Goal: Book appointment/travel/reservation

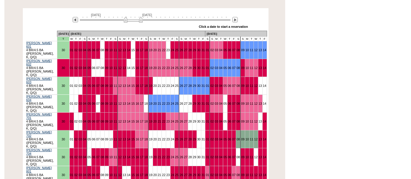
scroll to position [111, 0]
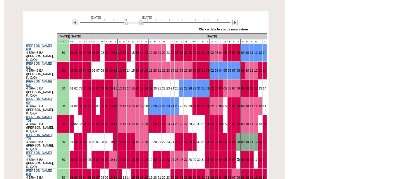
click at [237, 158] on link "08" at bounding box center [239, 160] width 4 height 4
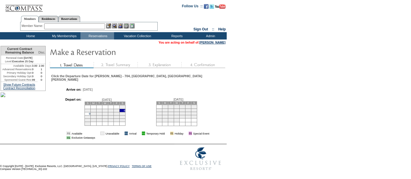
click at [86, 112] on td "9" at bounding box center [88, 113] width 6 height 3
